Goal: Transaction & Acquisition: Purchase product/service

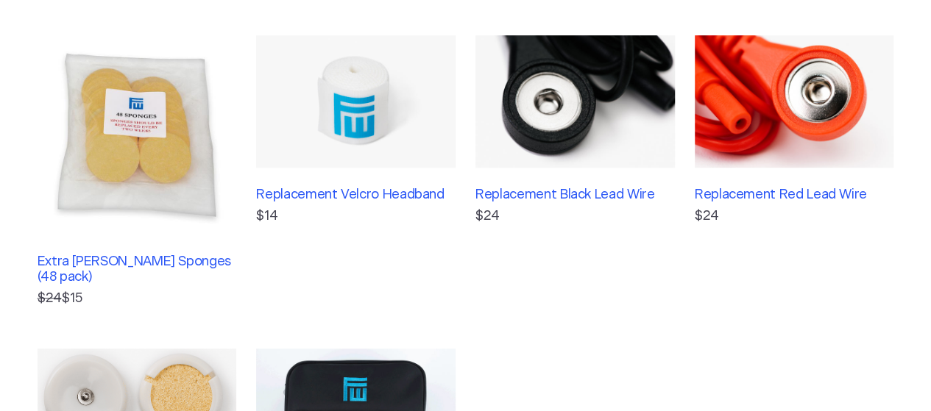
scroll to position [294, 0]
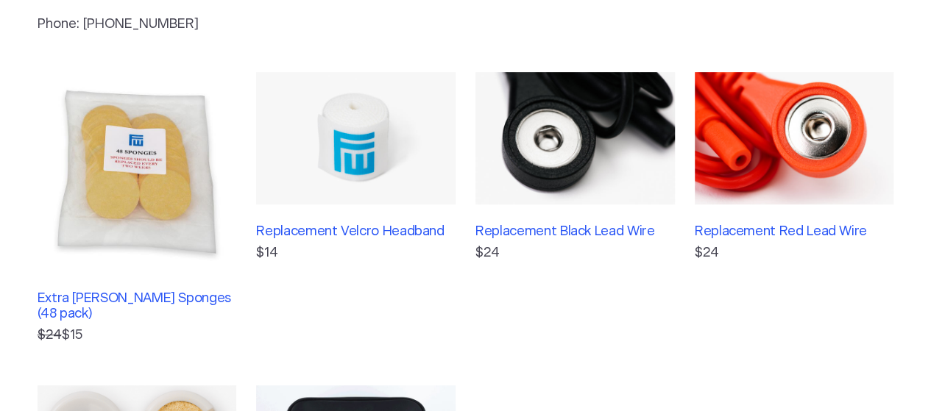
click at [631, 156] on img at bounding box center [574, 138] width 199 height 132
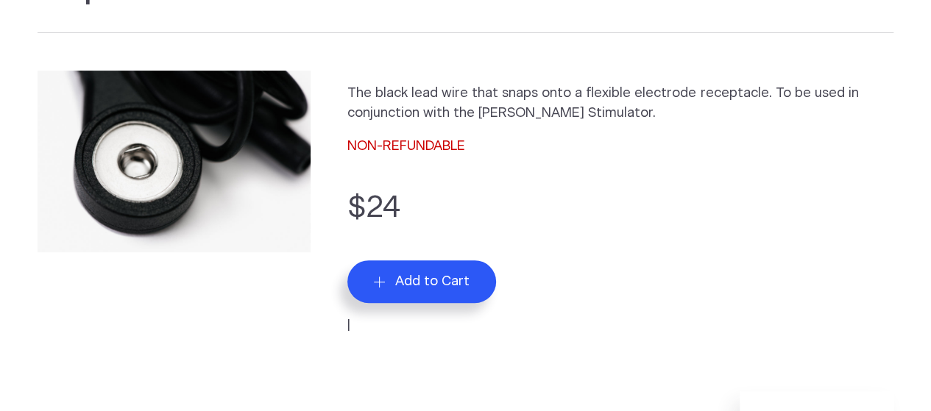
click at [433, 291] on button "Add to Cart" at bounding box center [421, 281] width 149 height 43
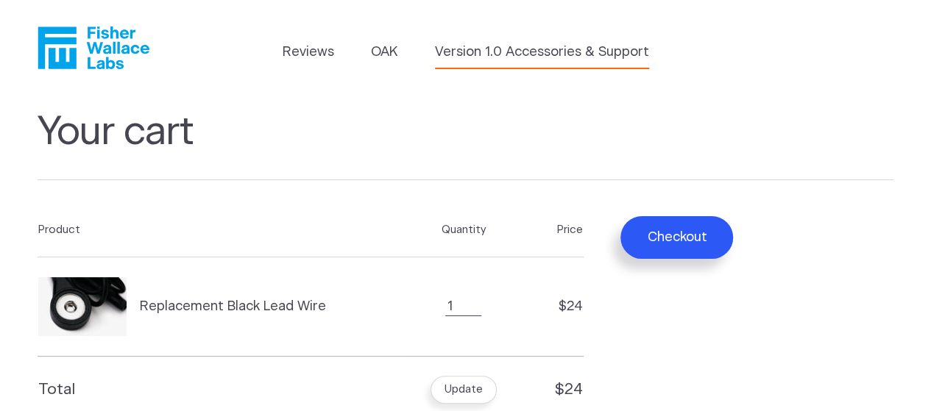
click at [586, 55] on link "Version 1.0 Accessories & Support" at bounding box center [542, 53] width 214 height 20
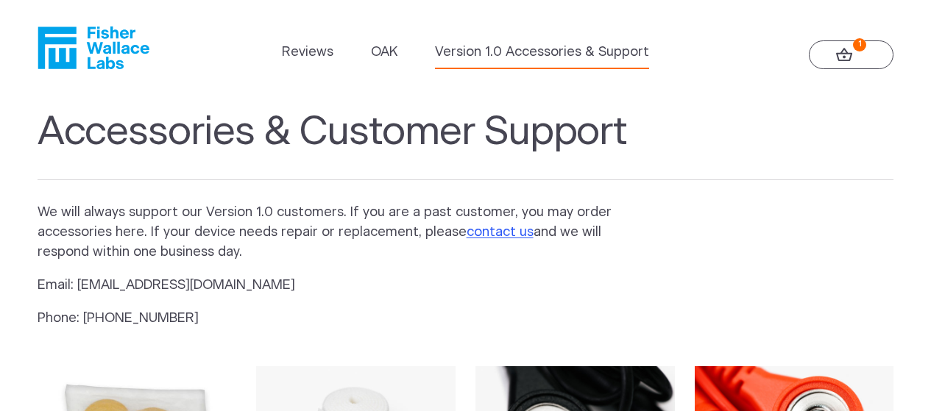
scroll to position [294, 0]
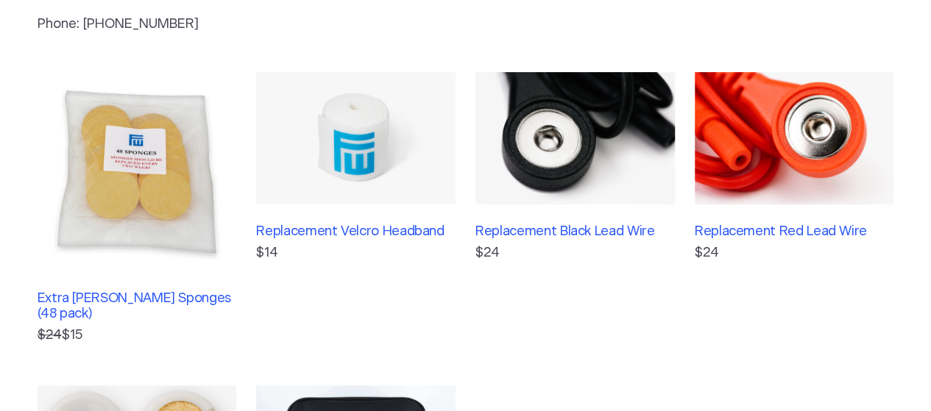
click at [818, 155] on img at bounding box center [794, 138] width 199 height 132
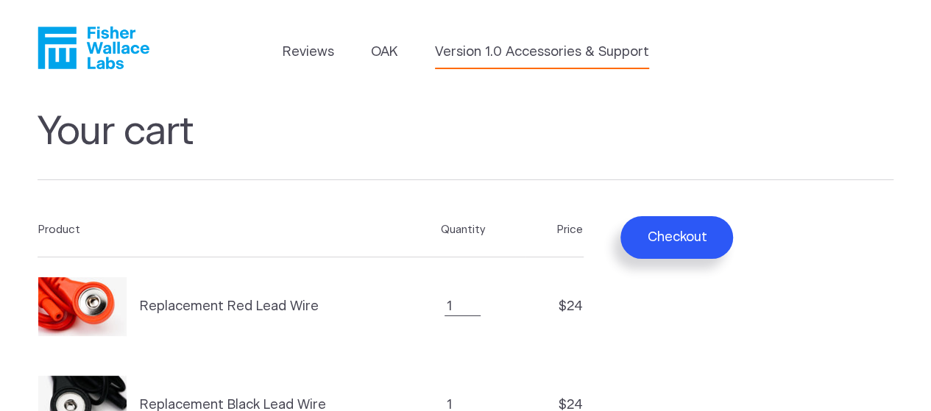
click at [530, 61] on link "Version 1.0 Accessories & Support" at bounding box center [542, 53] width 214 height 20
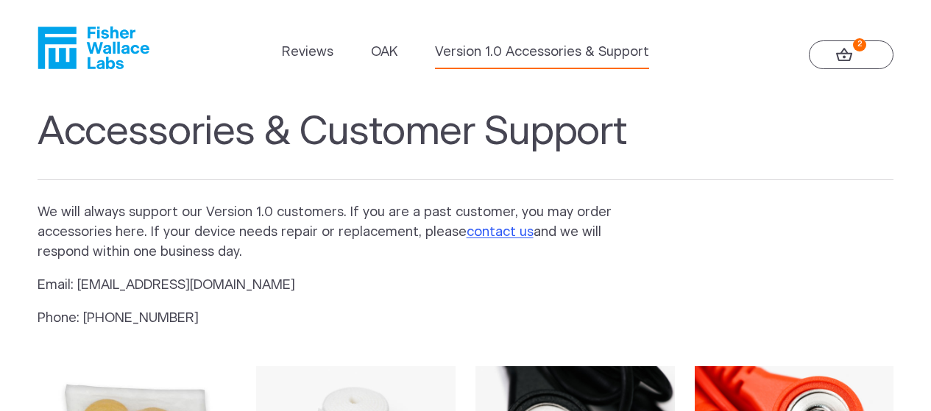
scroll to position [294, 0]
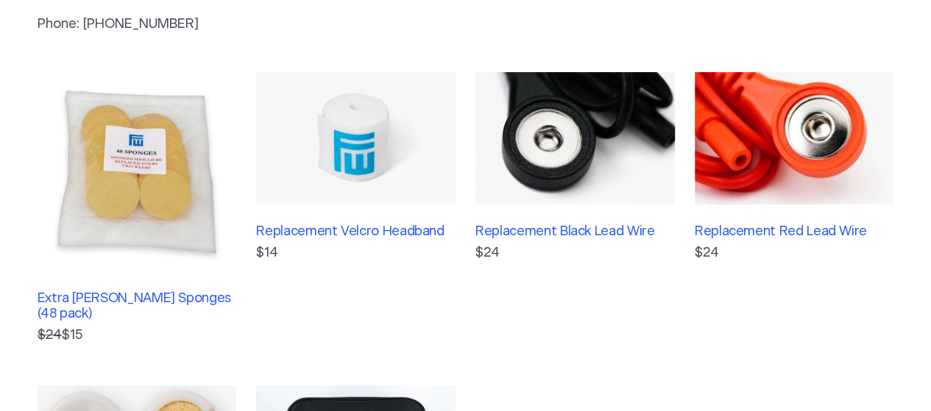
click at [137, 199] on img at bounding box center [137, 171] width 199 height 199
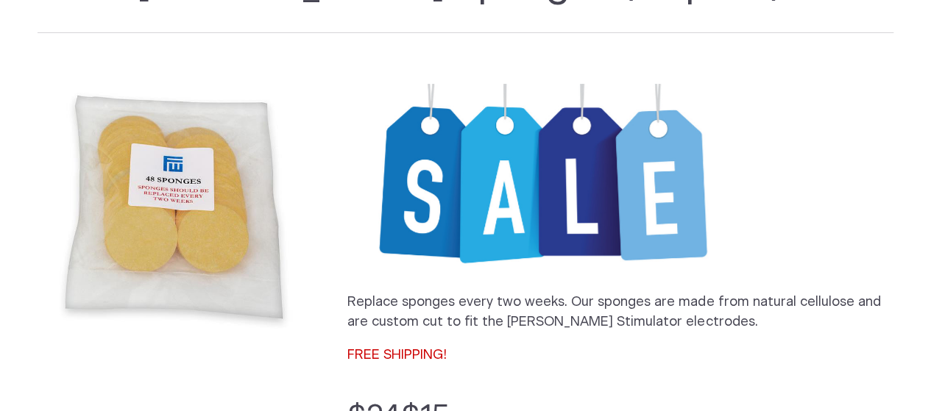
scroll to position [736, 0]
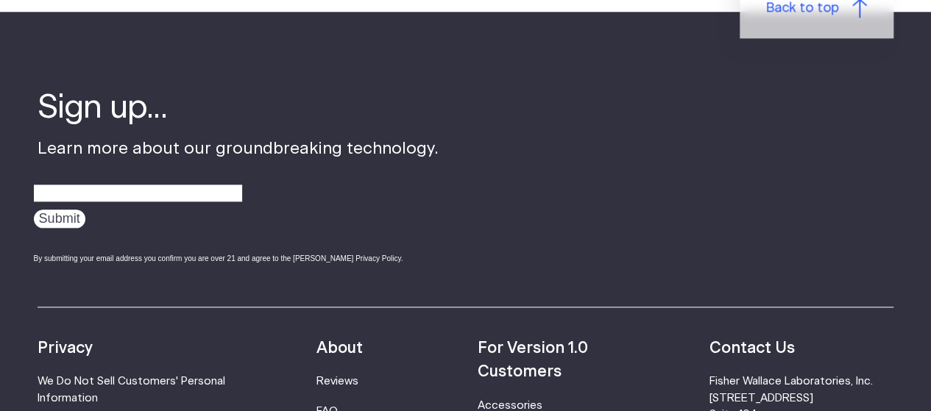
drag, startPoint x: 228, startPoint y: 201, endPoint x: 222, endPoint y: 195, distance: 8.3
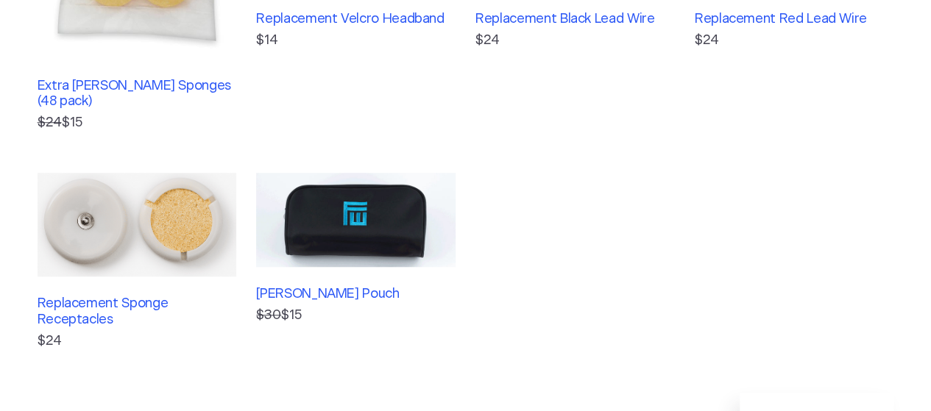
scroll to position [441, 0]
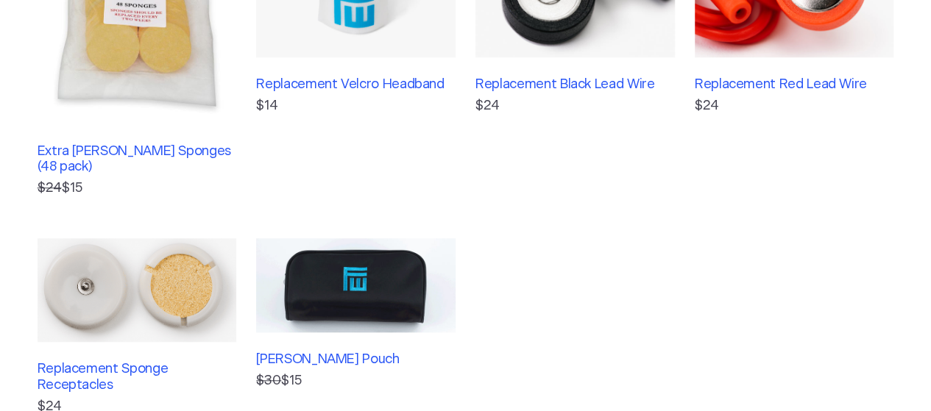
click at [115, 288] on img at bounding box center [137, 290] width 199 height 104
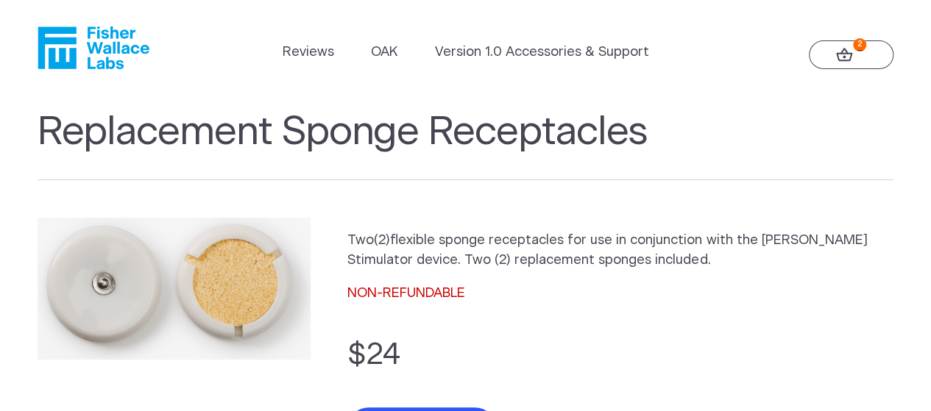
click at [850, 65] on link "2" at bounding box center [851, 54] width 85 height 29
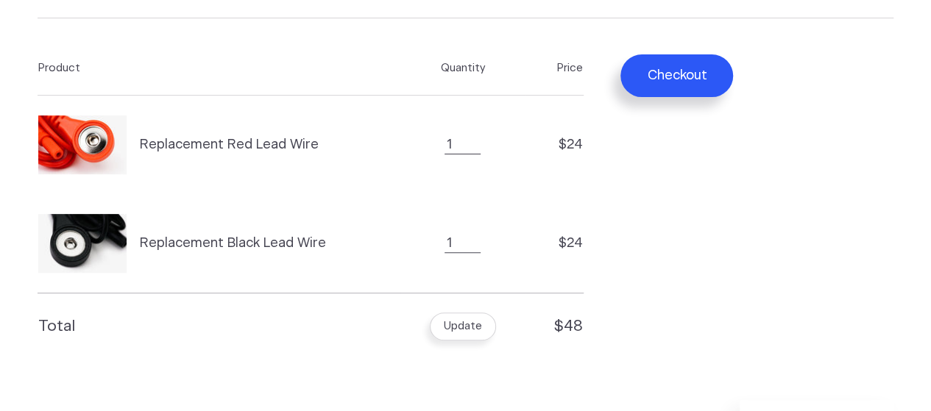
scroll to position [147, 0]
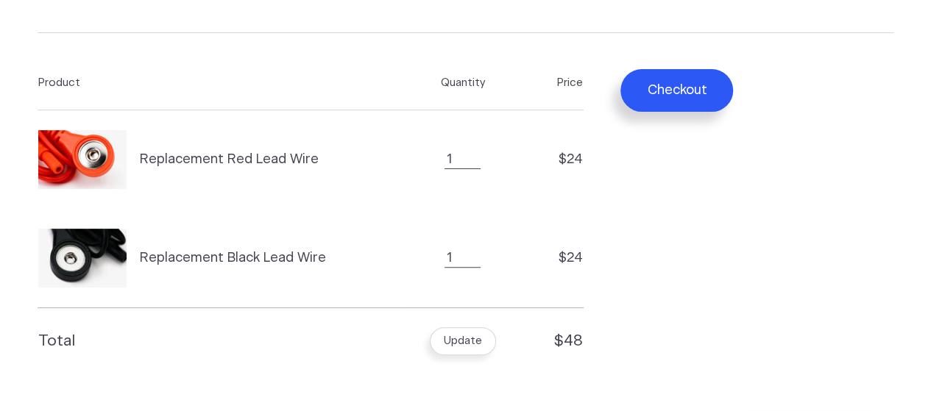
click at [664, 93] on button "Checkout" at bounding box center [676, 90] width 113 height 43
